Goal: Navigation & Orientation: Find specific page/section

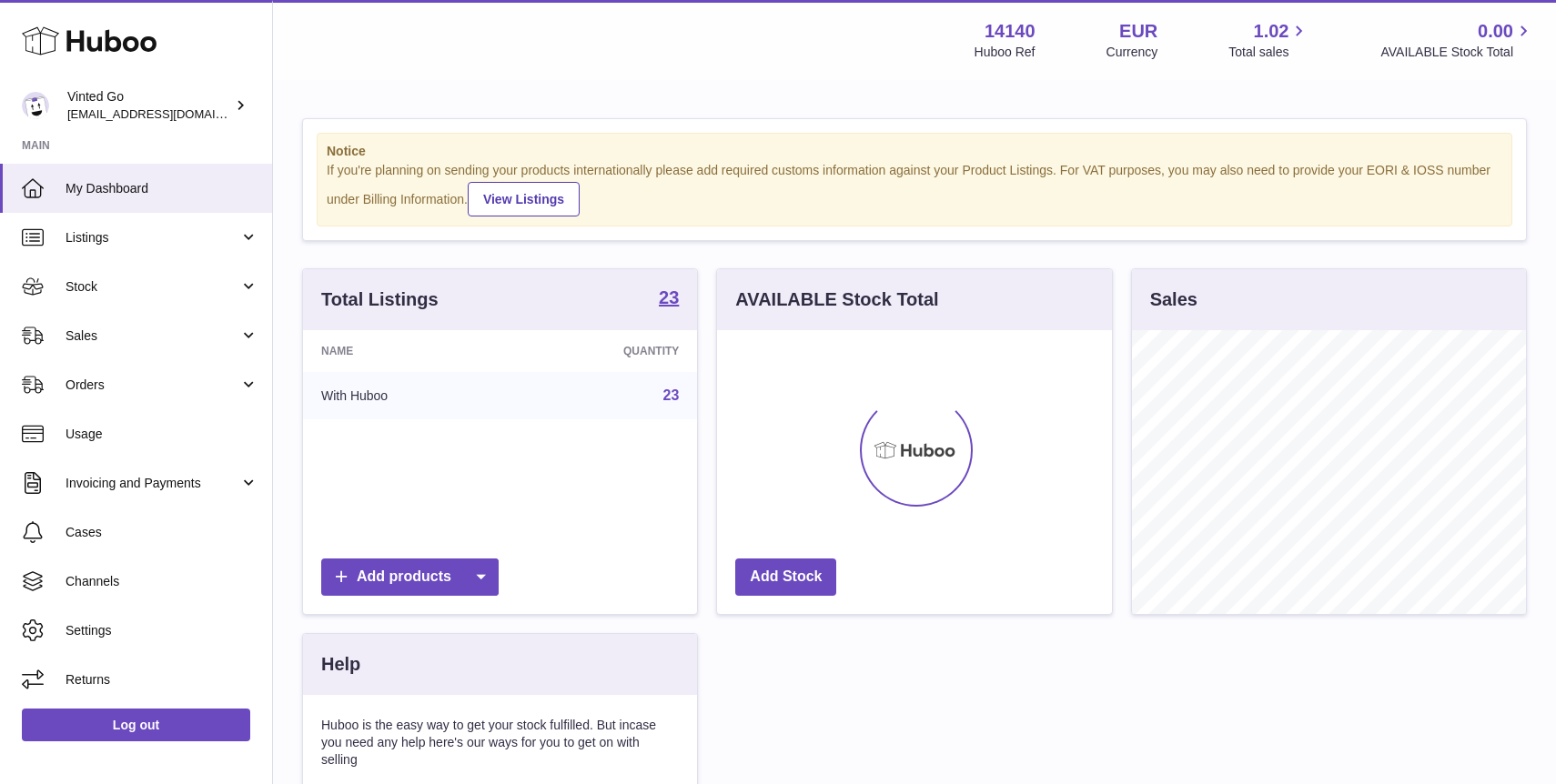
scroll to position [284, 394]
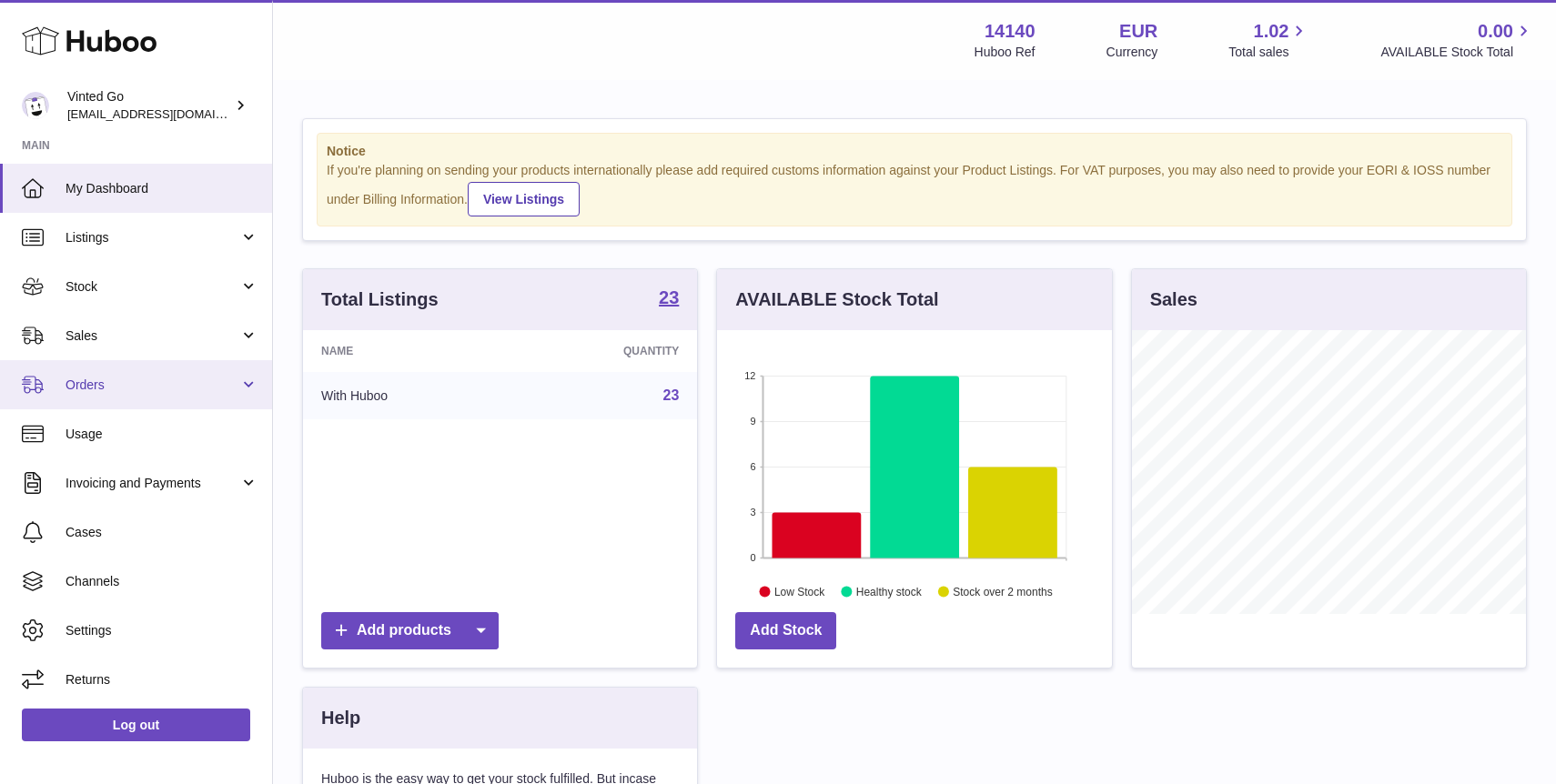
click at [203, 368] on link "Orders" at bounding box center [136, 385] width 272 height 49
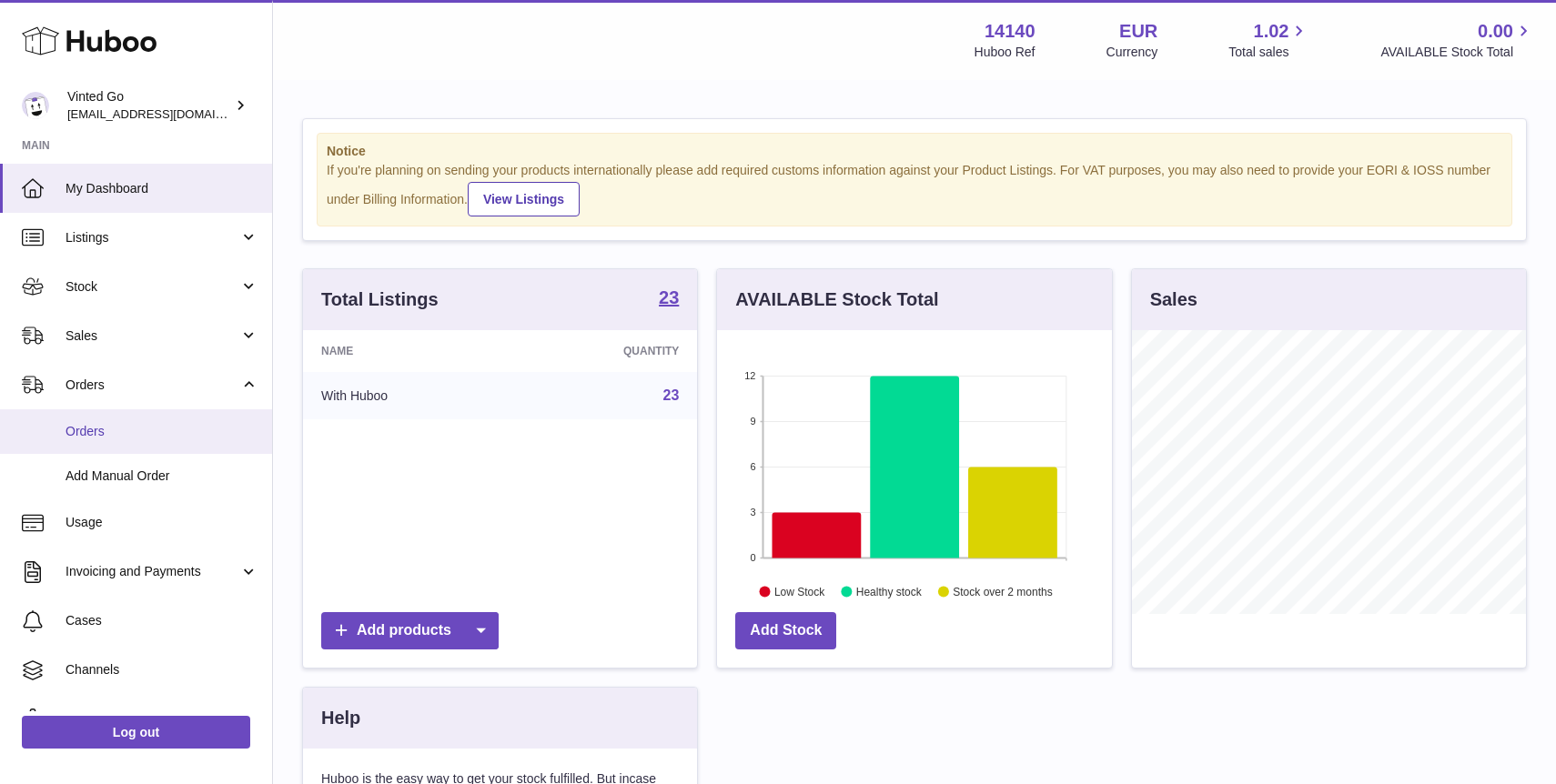
click at [190, 426] on span "Orders" at bounding box center [163, 431] width 193 height 18
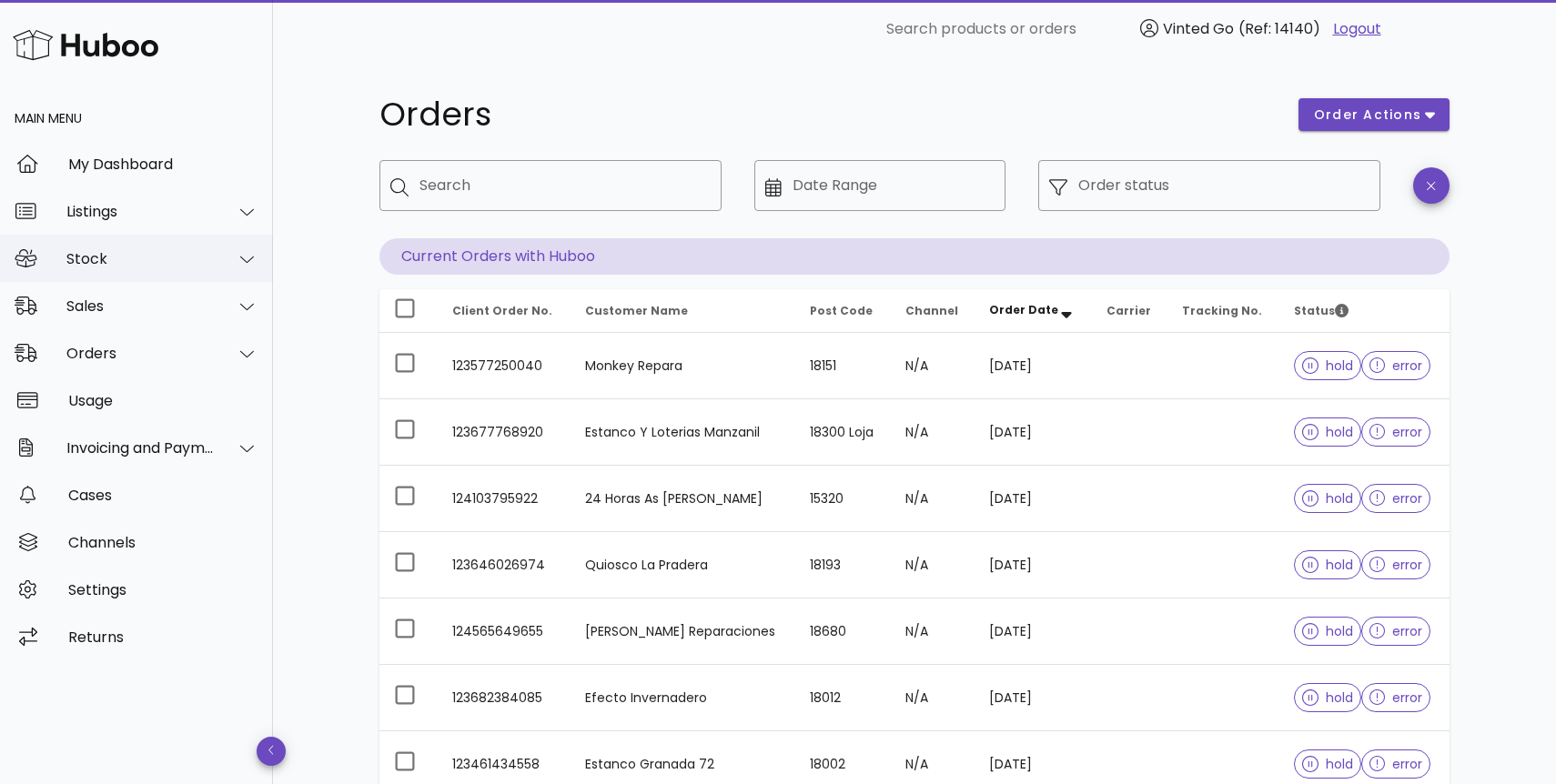
click at [176, 257] on div "Stock" at bounding box center [140, 258] width 149 height 18
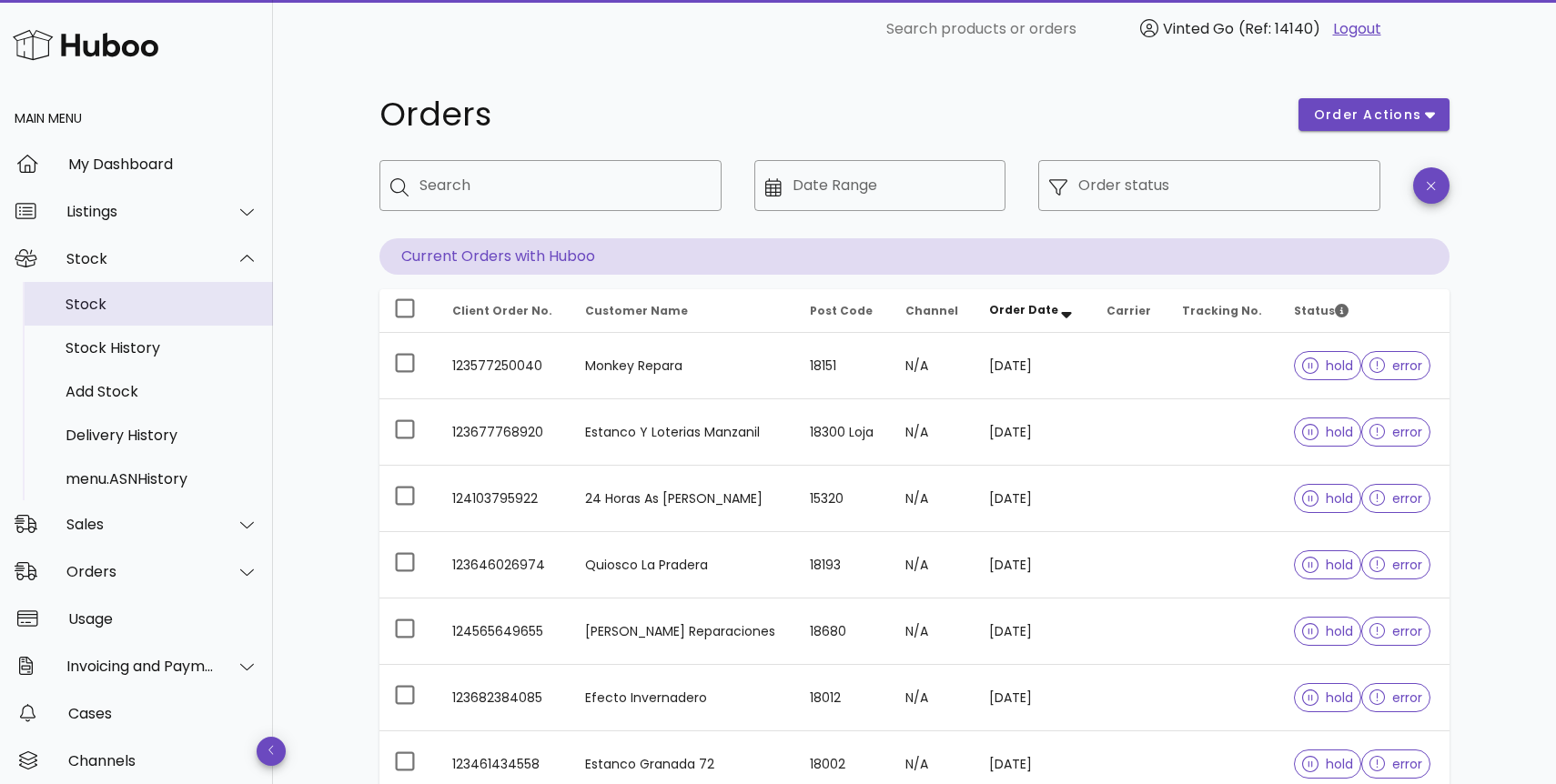
click at [164, 303] on div "Stock" at bounding box center [163, 304] width 193 height 18
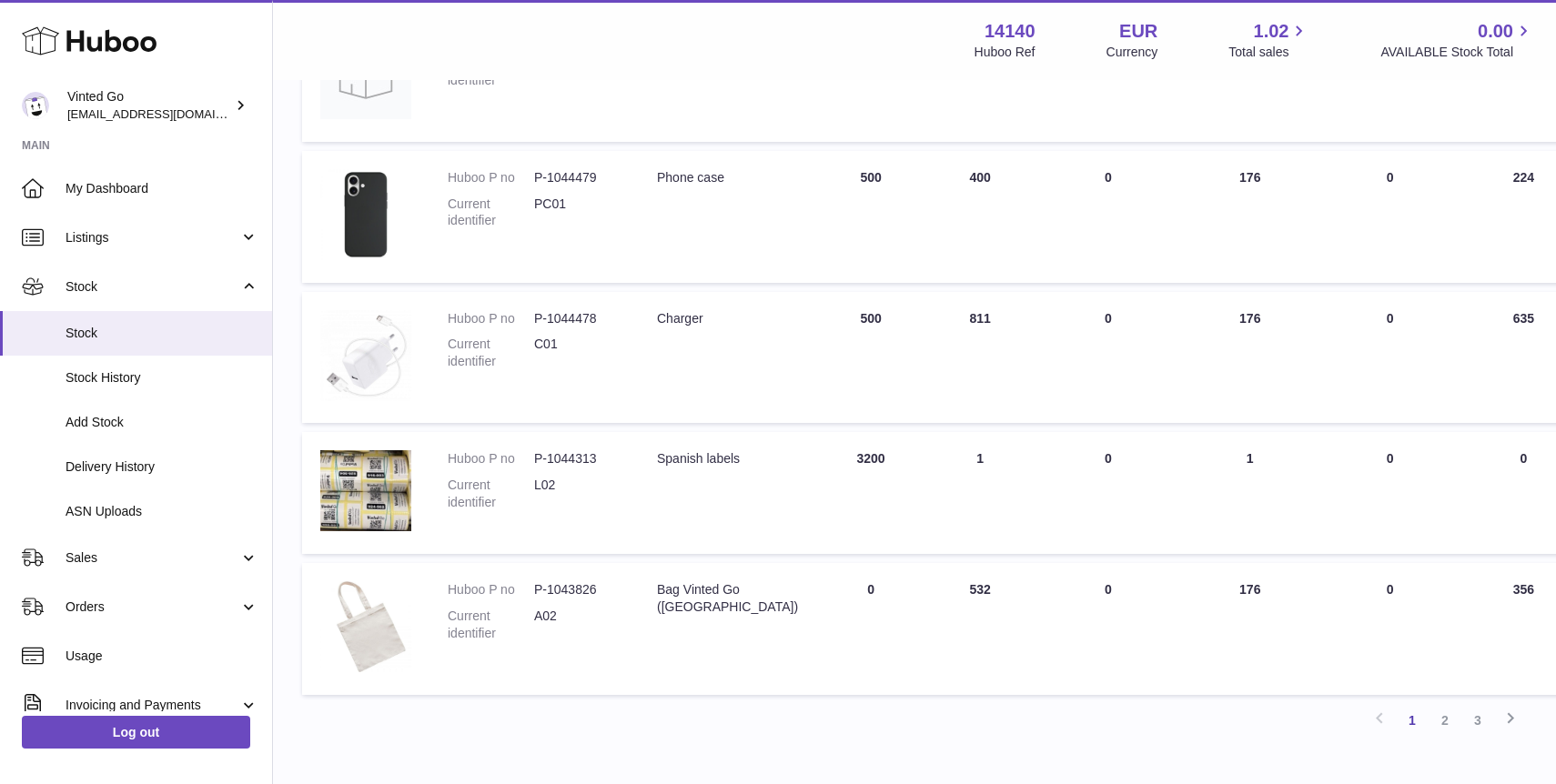
scroll to position [983, 0]
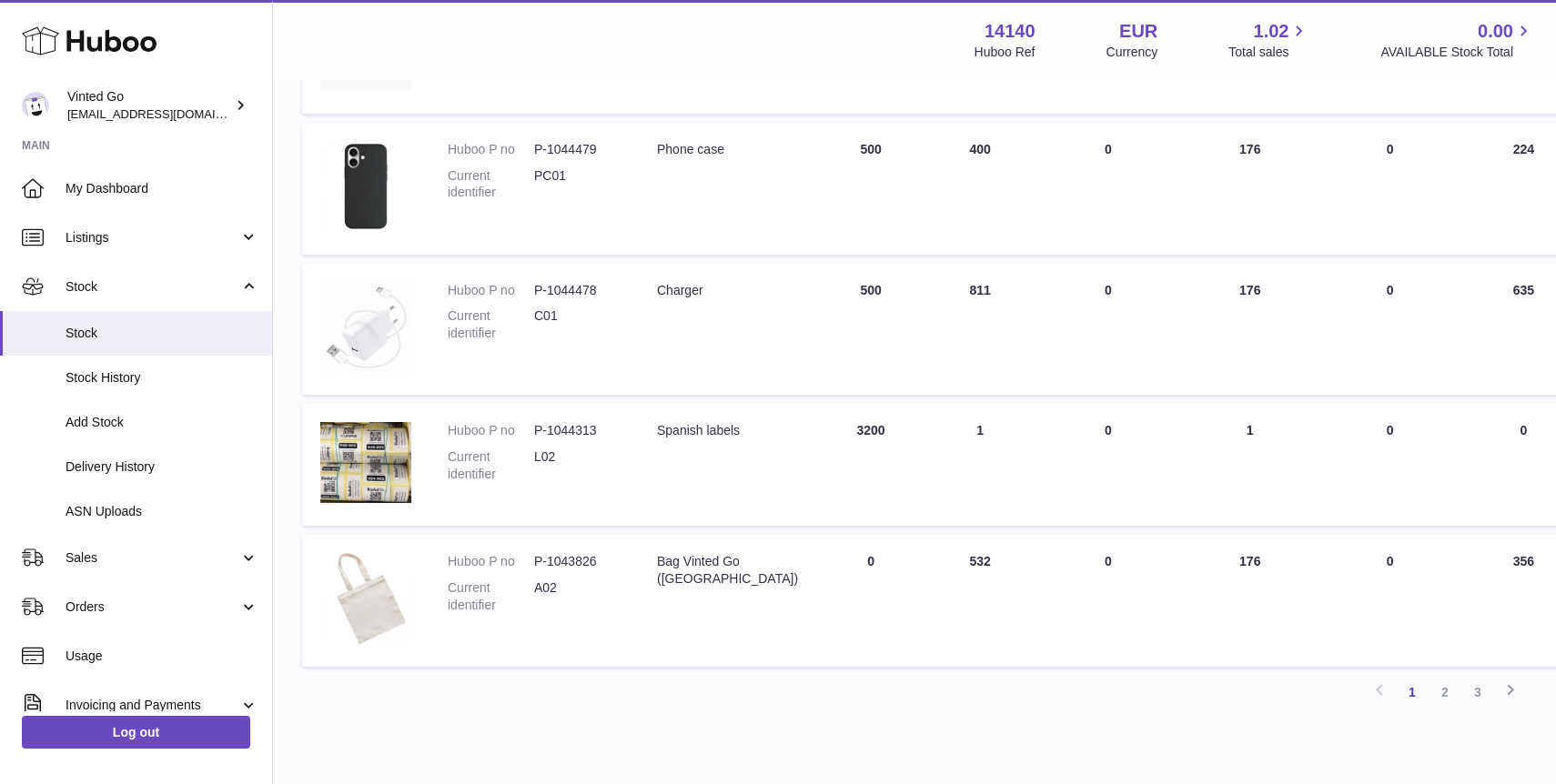
click at [896, 700] on div "Previous 1 2 3 Next" at bounding box center [914, 692] width 1224 height 33
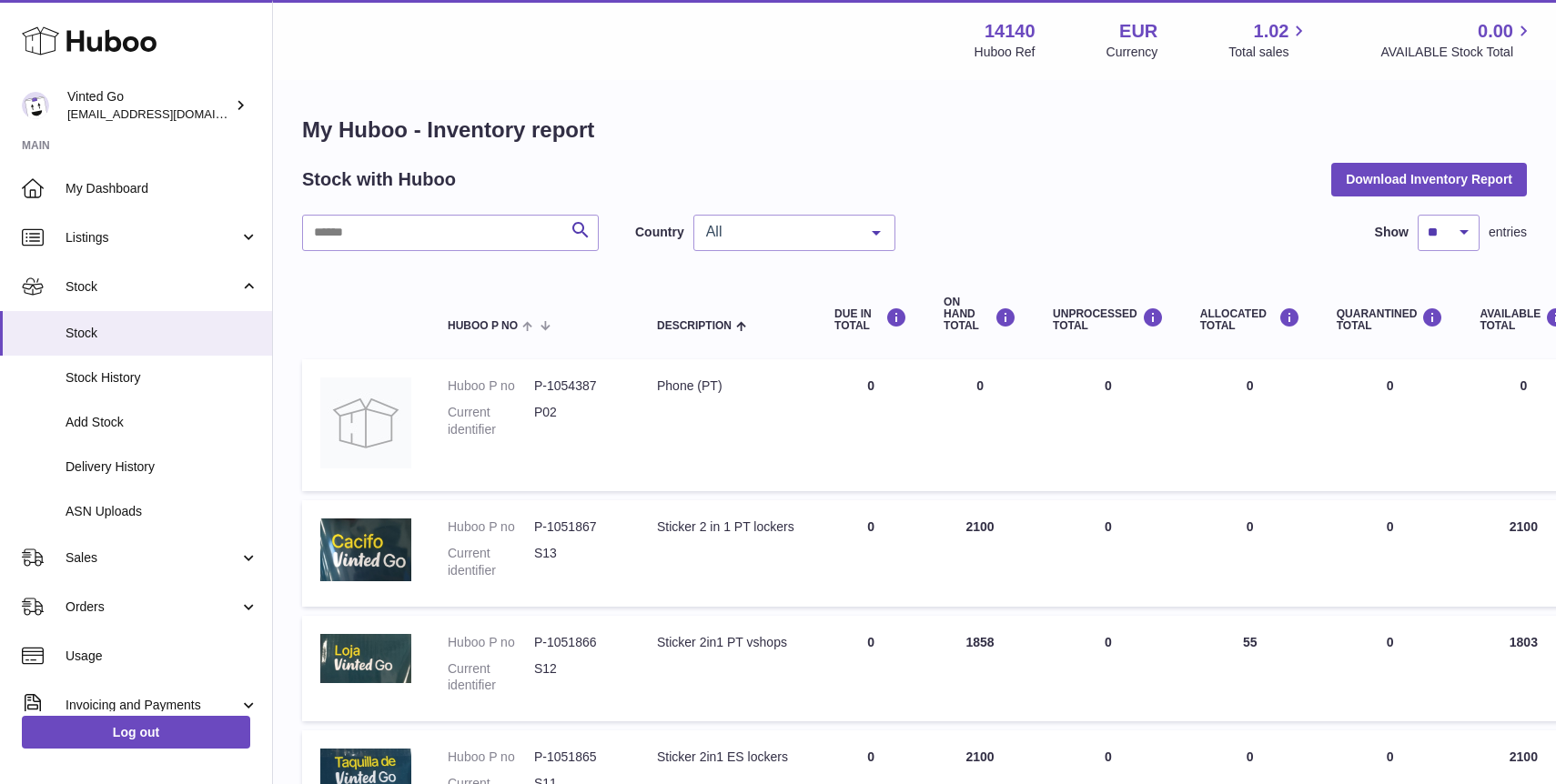
scroll to position [0, 0]
